Goal: Information Seeking & Learning: Learn about a topic

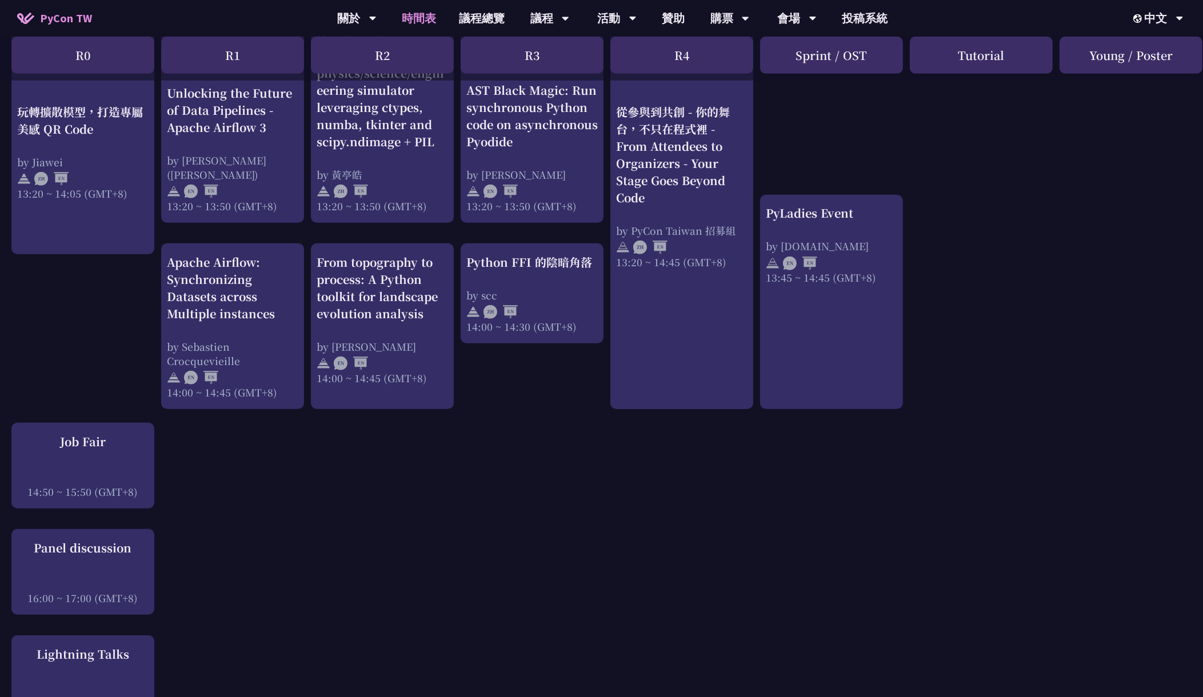
scroll to position [1072, 0]
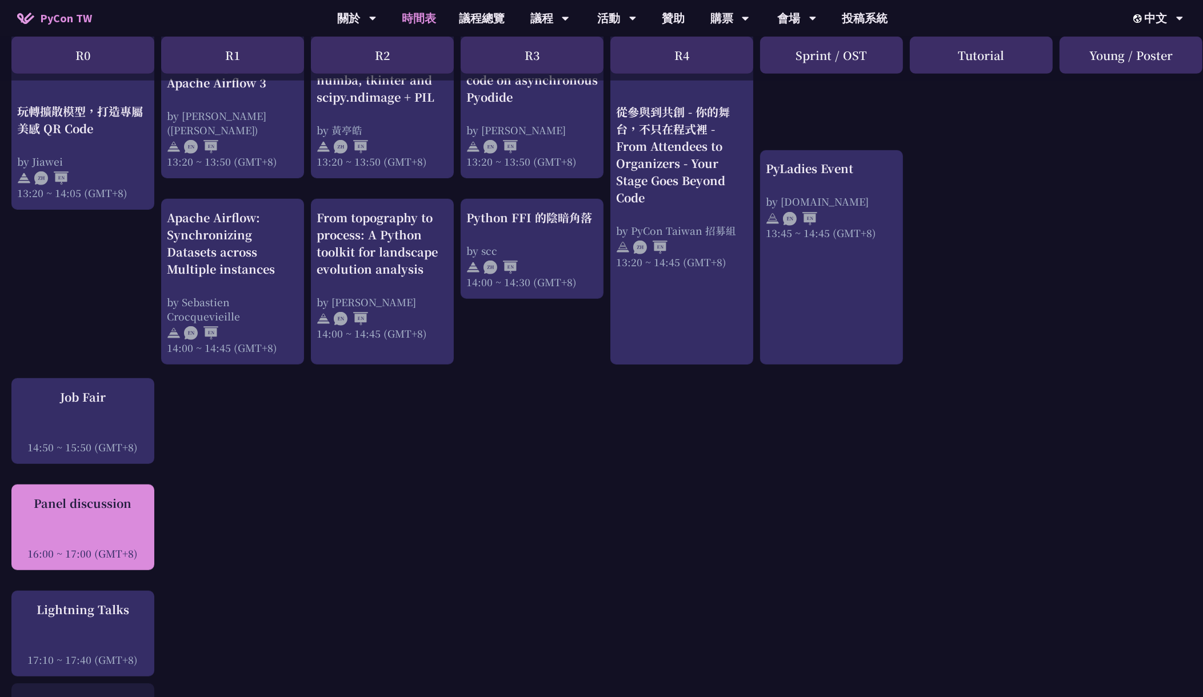
click at [89, 523] on div "Panel discussion 16:00 ~ 17:00 (GMT+8)" at bounding box center [82, 528] width 131 height 66
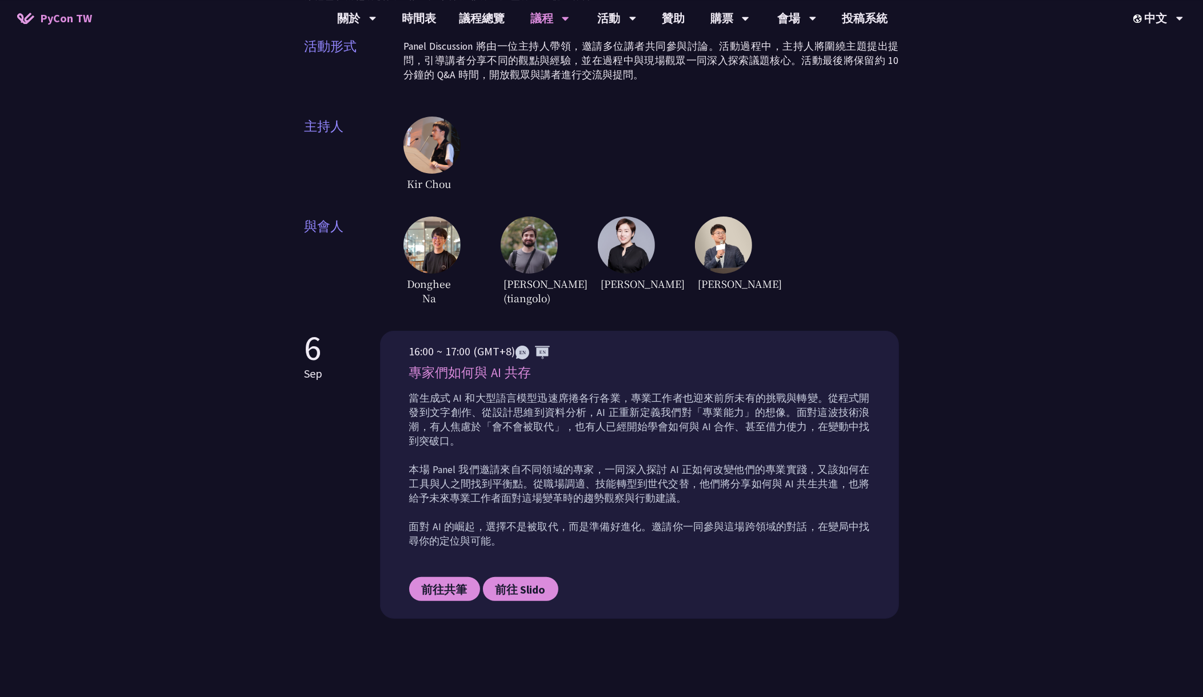
scroll to position [330, 0]
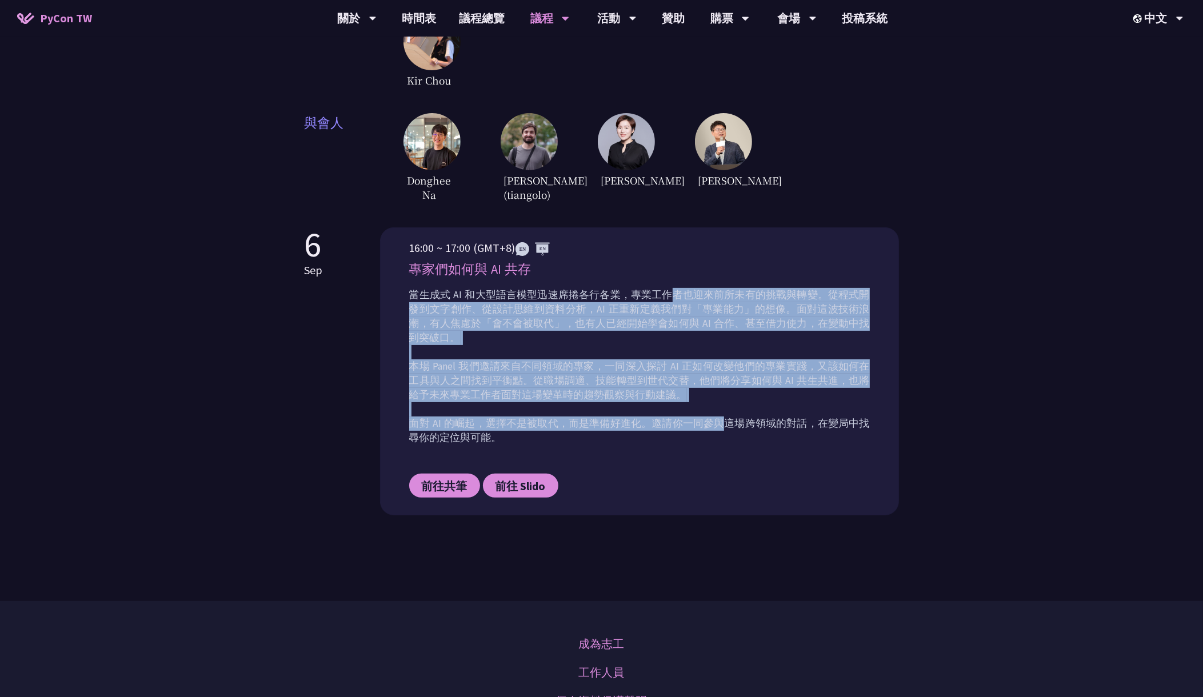
drag, startPoint x: 663, startPoint y: 298, endPoint x: 719, endPoint y: 426, distance: 139.7
click at [719, 426] on p "當生成式 AI 和大型語言模型迅速席捲各行各業，專業工作者也迎來前所未有的挑戰與轉變。從程式開發到文字創作、從設計思維到資料分析，AI 正重新定義我們對「專業…" at bounding box center [639, 366] width 461 height 157
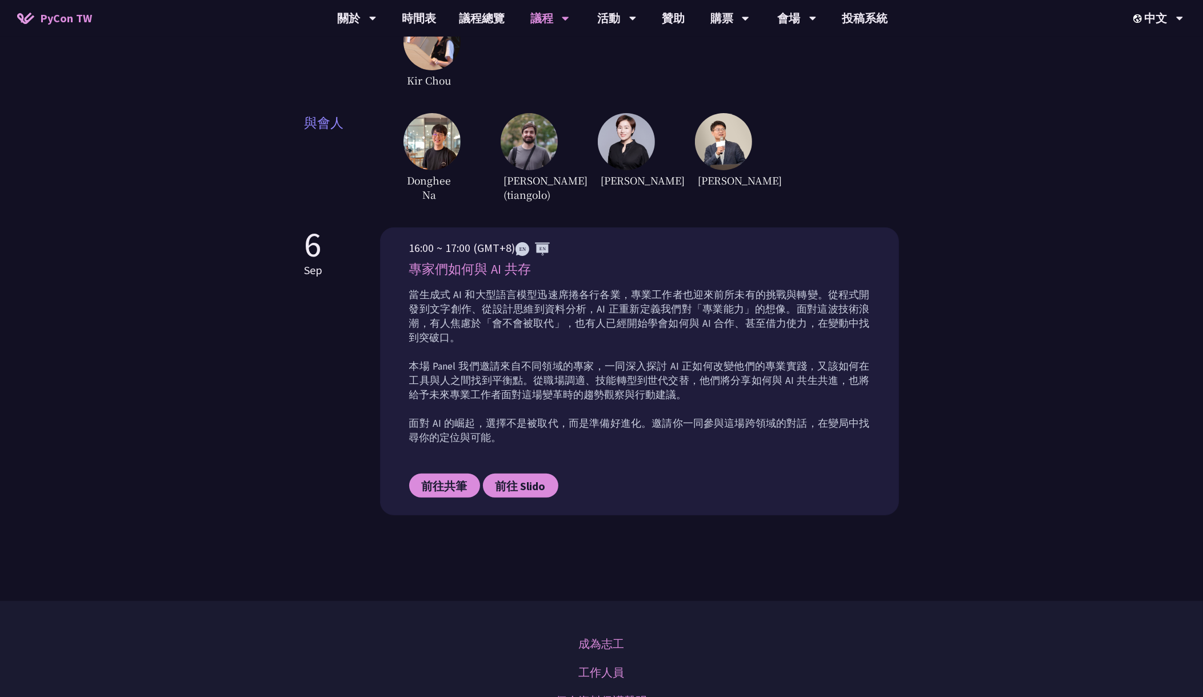
scroll to position [0, 0]
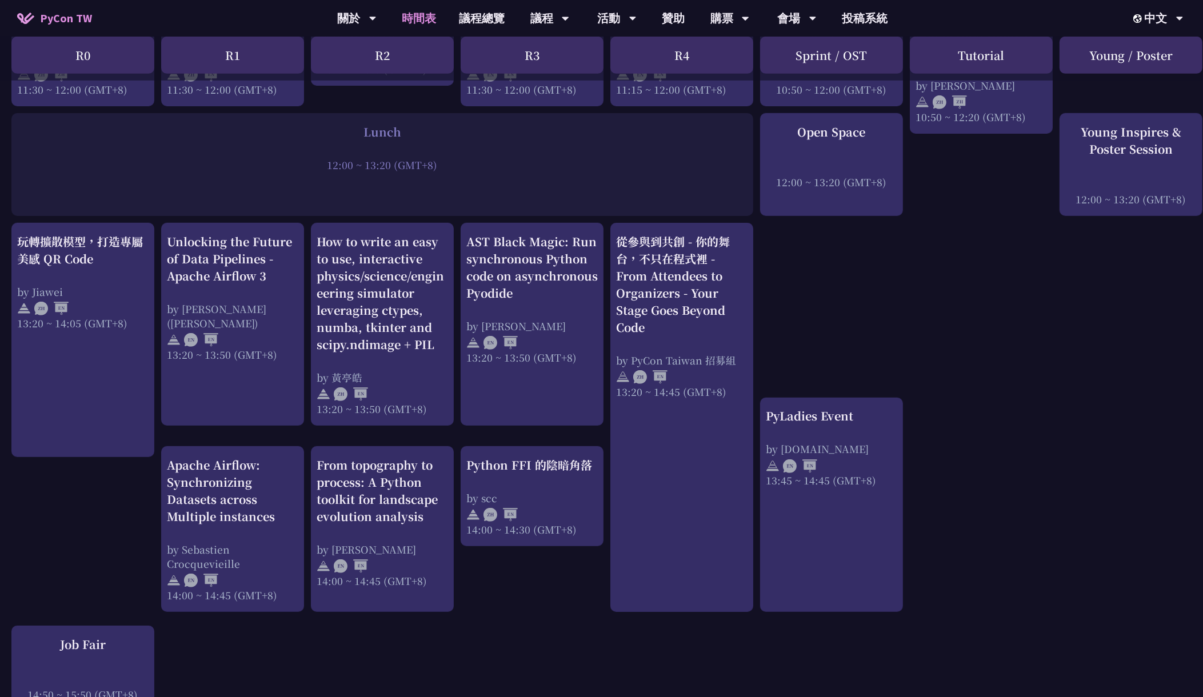
scroll to position [825, 11]
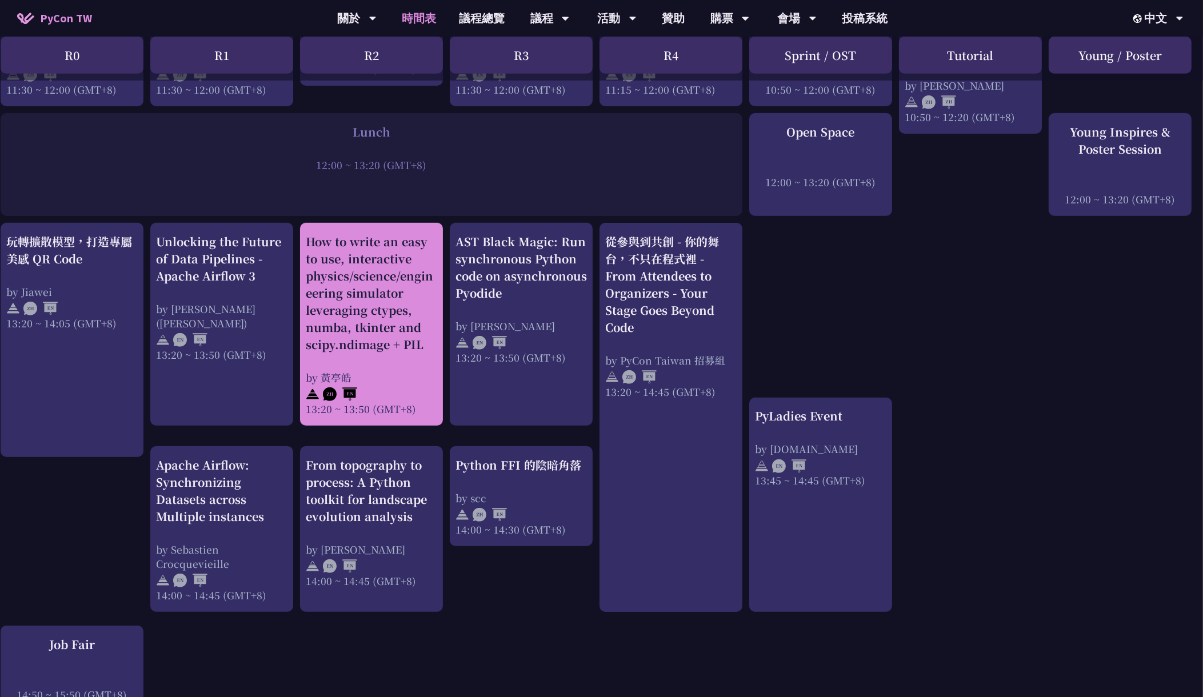
click at [369, 390] on div at bounding box center [371, 393] width 131 height 17
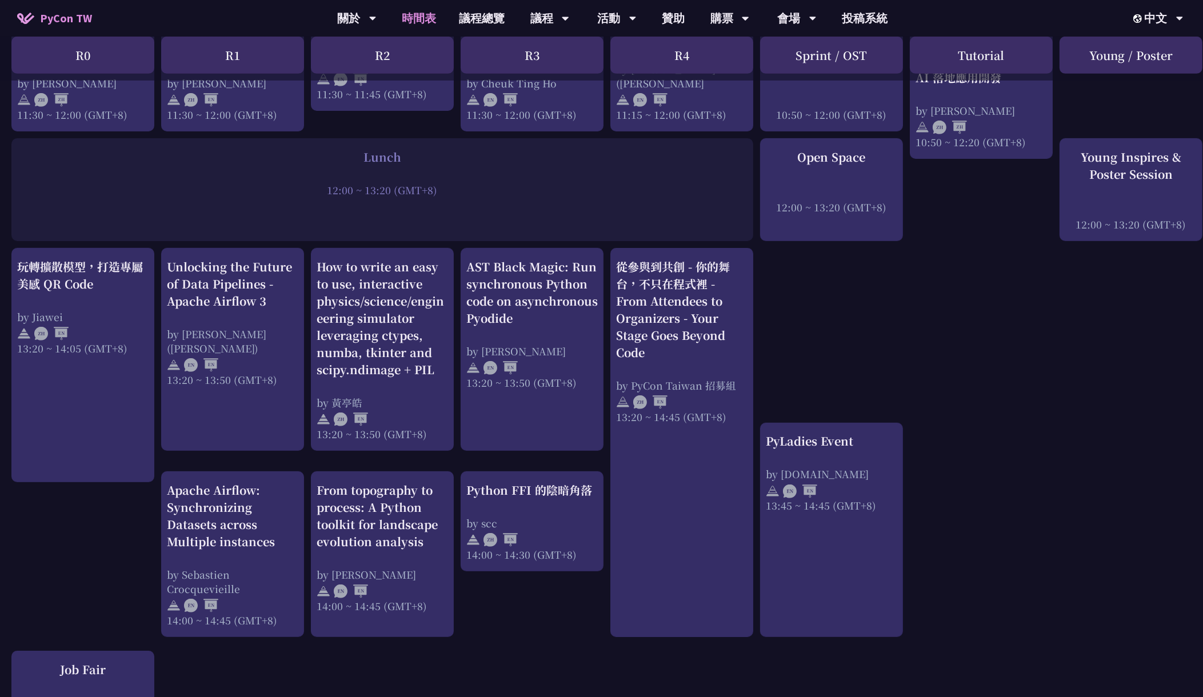
scroll to position [825, 0]
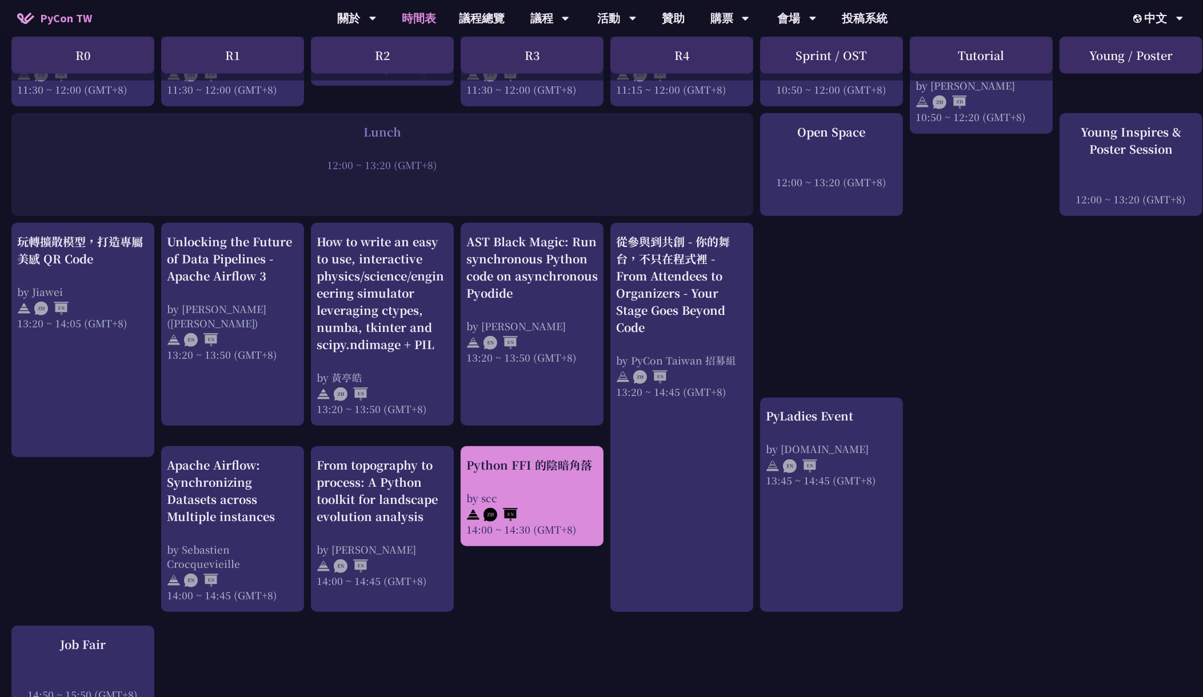
click at [527, 488] on div "Python FFI 的陰暗角落 by scc 14:00 ~ 14:30 (GMT+8)" at bounding box center [531, 497] width 131 height 80
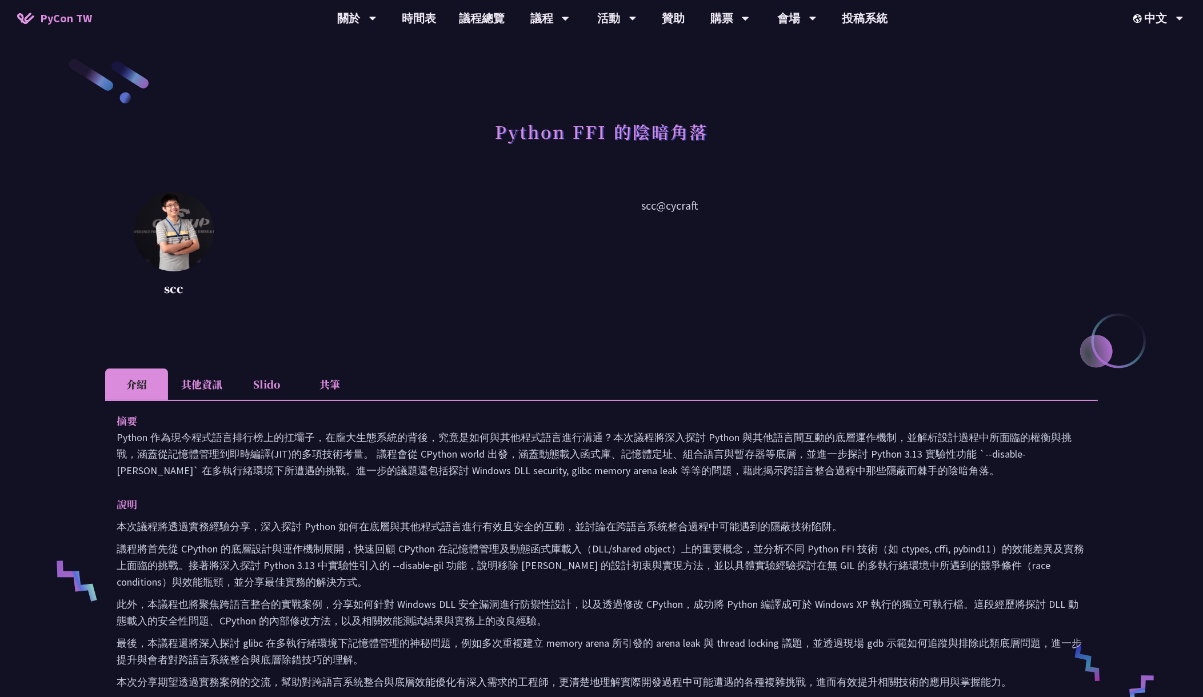
scroll to position [330, 0]
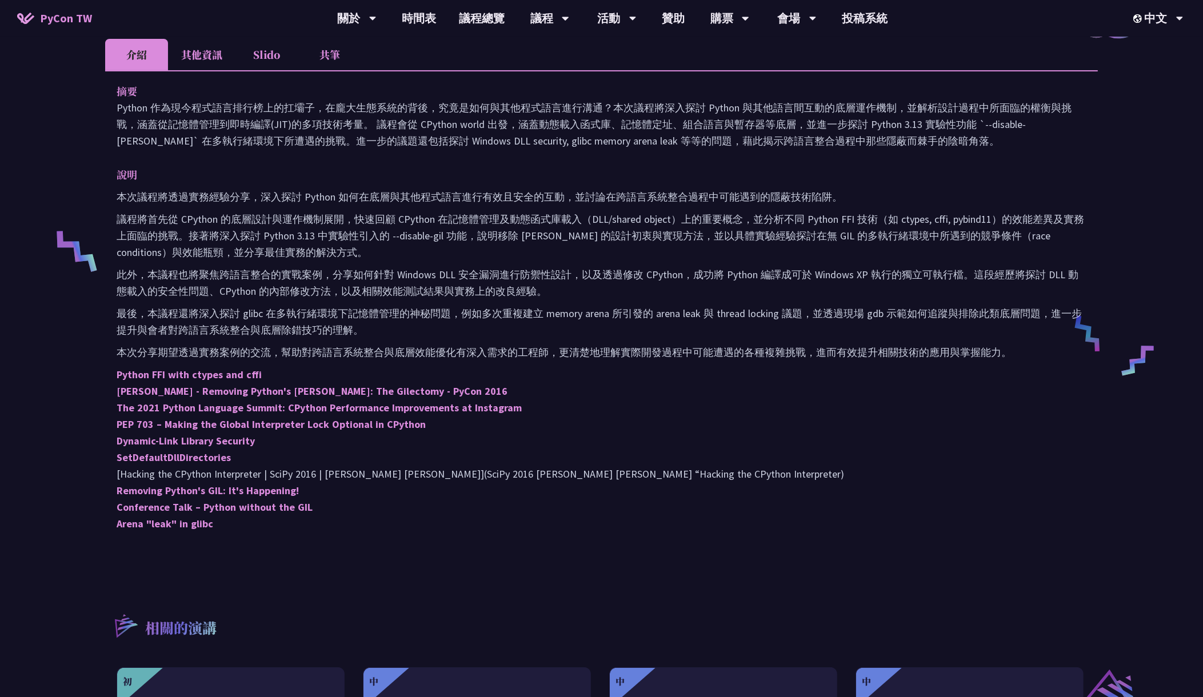
scroll to position [825, 0]
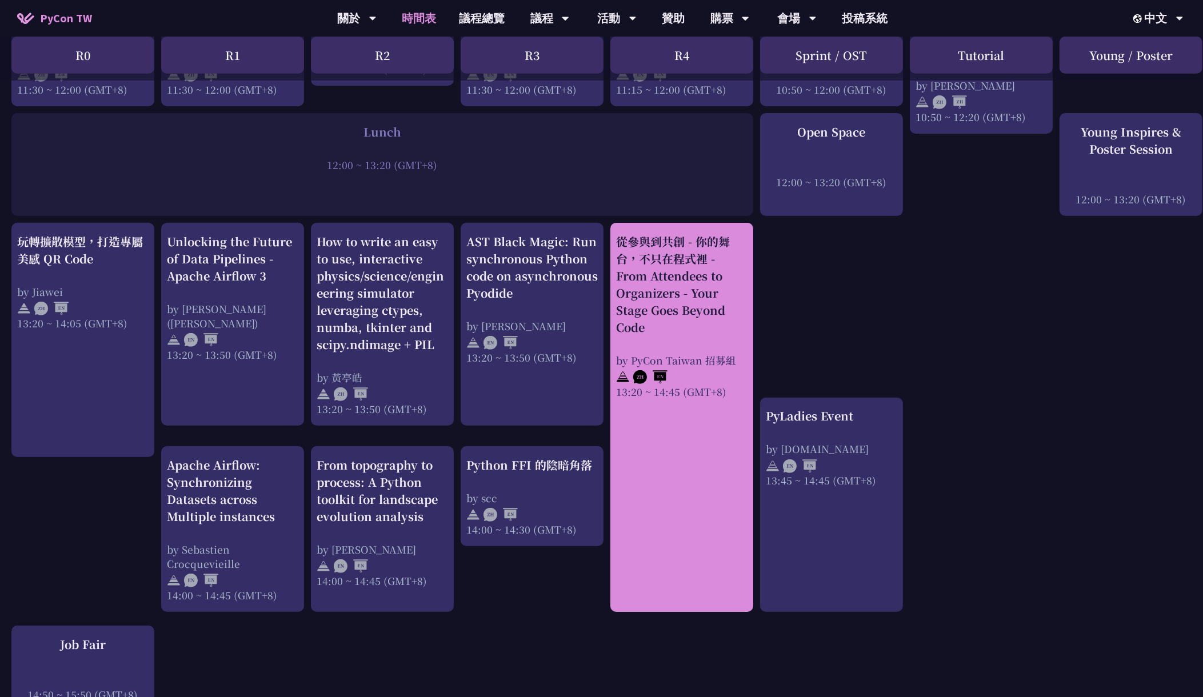
click at [695, 287] on div "從參與到共創 - 你的舞台，不只在程式裡 - From Attendees to Organizers - Your Stage Goes Beyond Co…" at bounding box center [681, 284] width 131 height 103
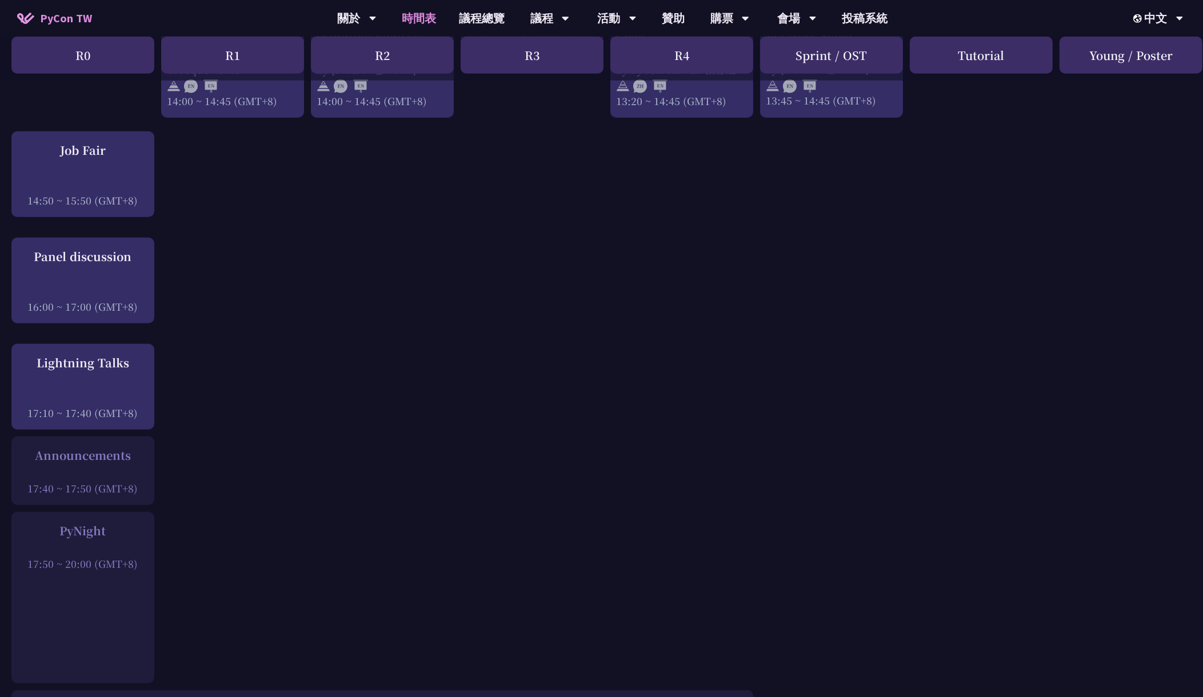
scroll to position [1320, 0]
